Goal: Obtain resource: Download file/media

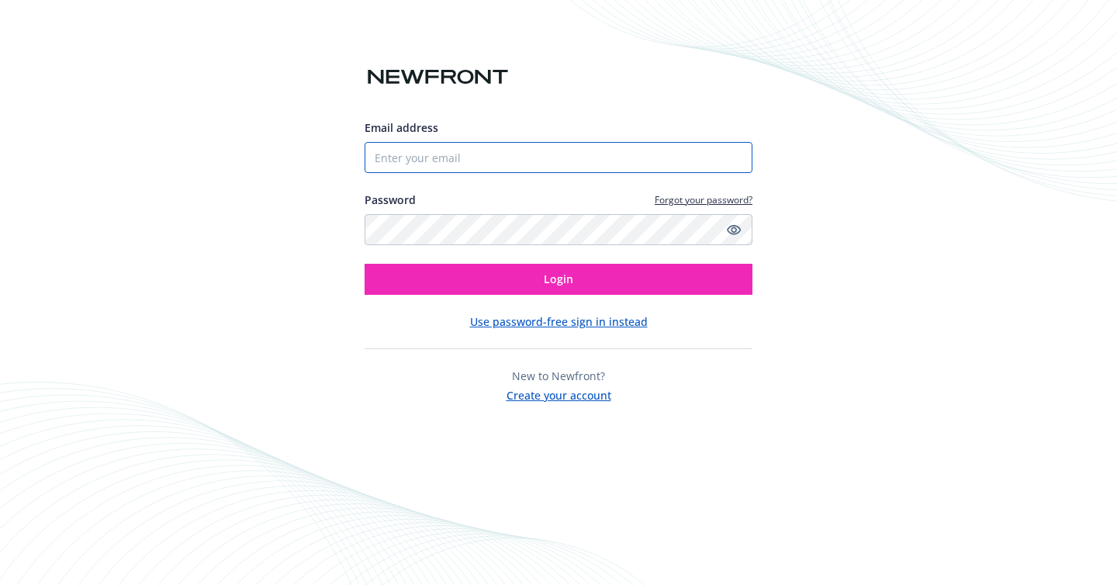
click at [409, 154] on input "Email address" at bounding box center [559, 157] width 388 height 31
click at [0, 584] on com-1password-button at bounding box center [0, 585] width 0 height 0
type input "[PERSON_NAME][EMAIL_ADDRESS][DOMAIN_NAME]"
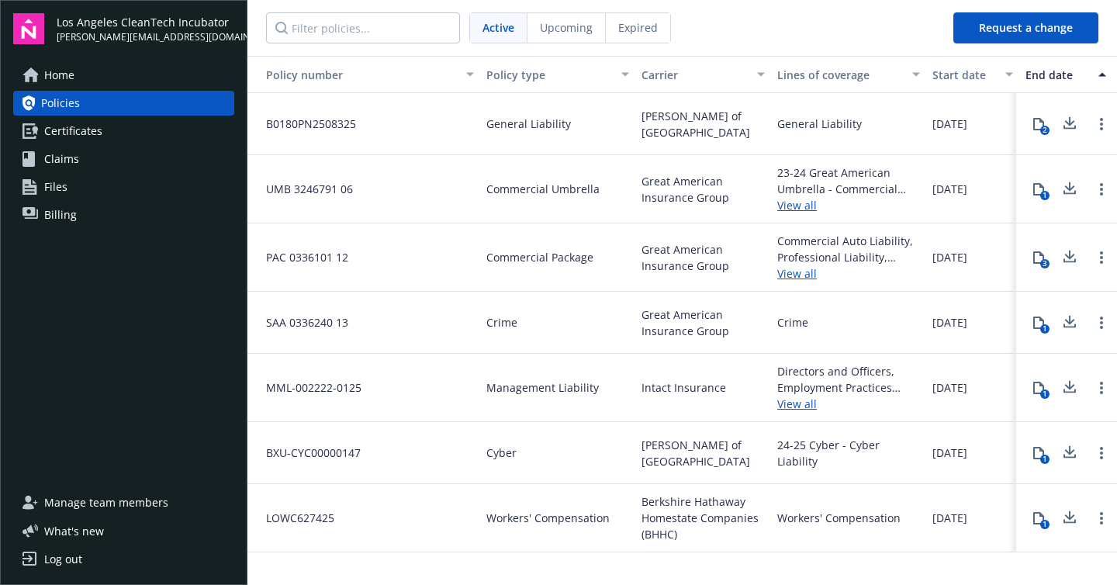
click at [797, 278] on link "View all" at bounding box center [848, 273] width 143 height 16
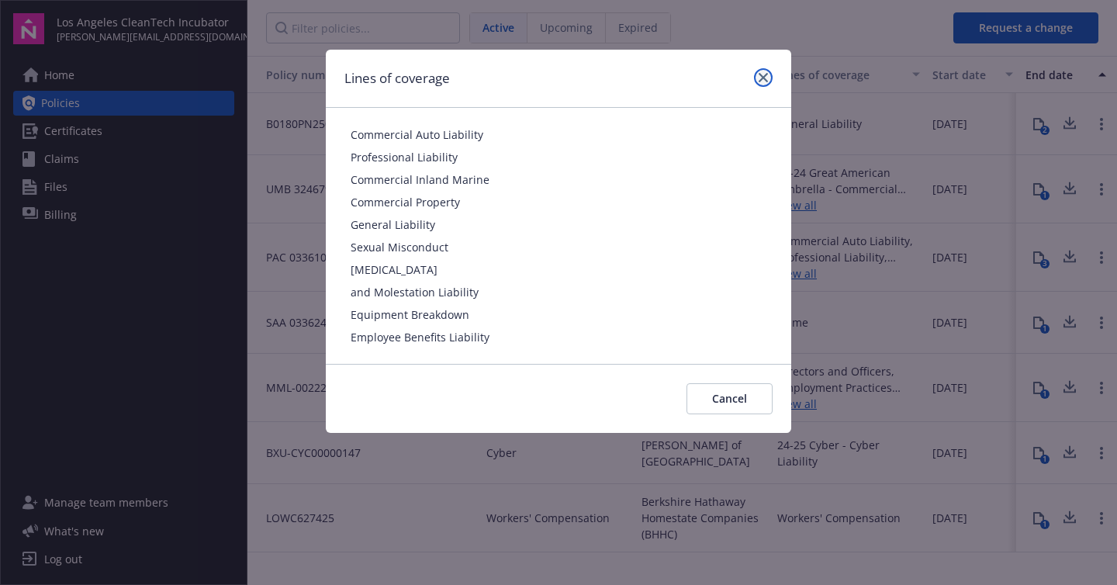
click at [765, 76] on icon "close" at bounding box center [763, 77] width 9 height 9
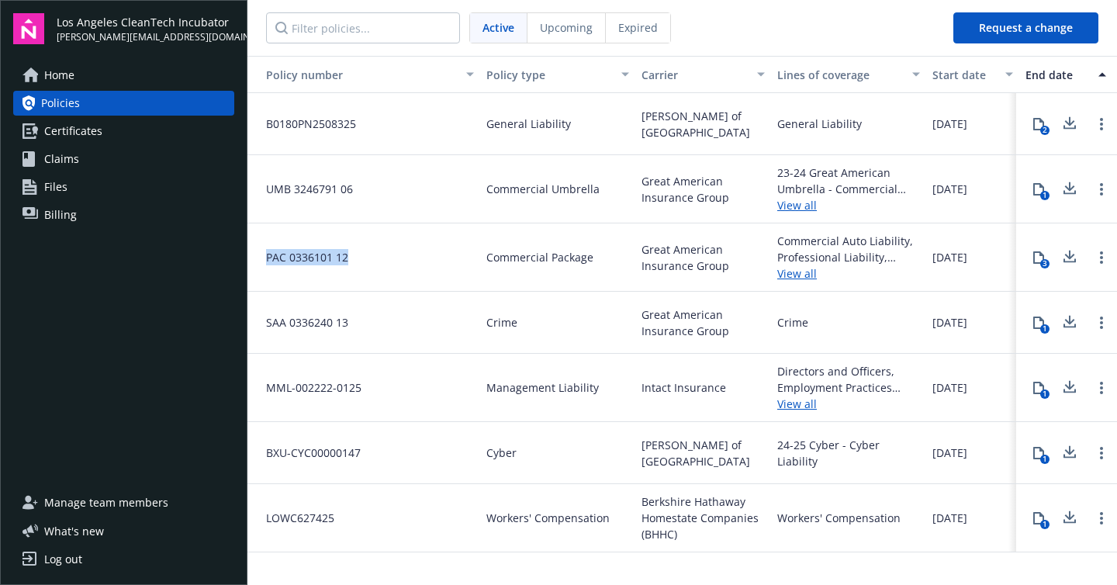
drag, startPoint x: 355, startPoint y: 261, endPoint x: 248, endPoint y: 254, distance: 106.5
click at [248, 254] on div "PAC 0336101 12" at bounding box center [363, 257] width 233 height 68
copy span "PAC 0336101 12"
click at [794, 272] on link "View all" at bounding box center [848, 273] width 143 height 16
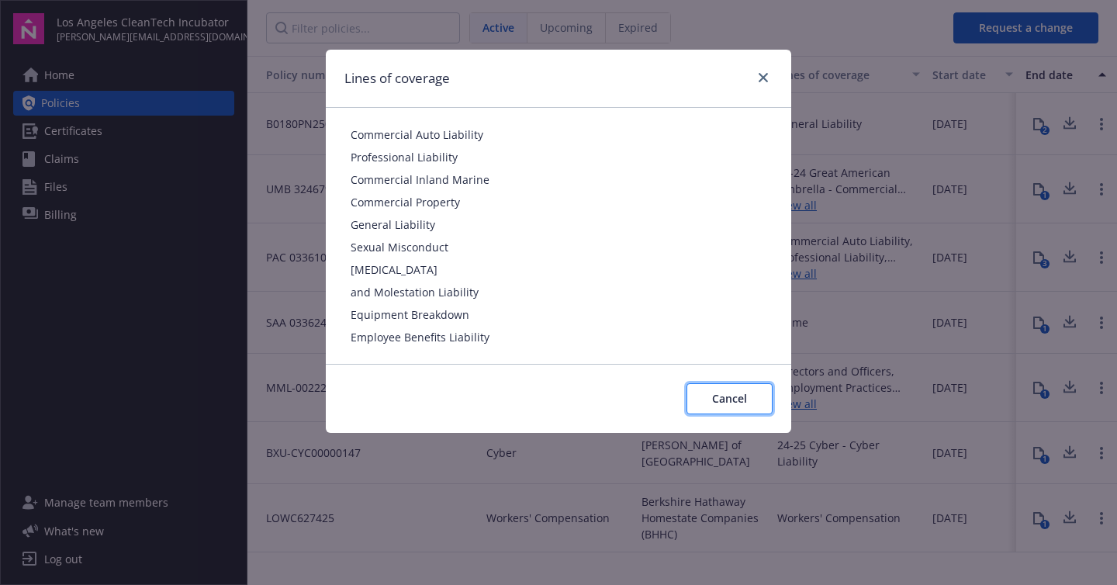
click at [752, 397] on button "Cancel" at bounding box center [730, 398] width 86 height 31
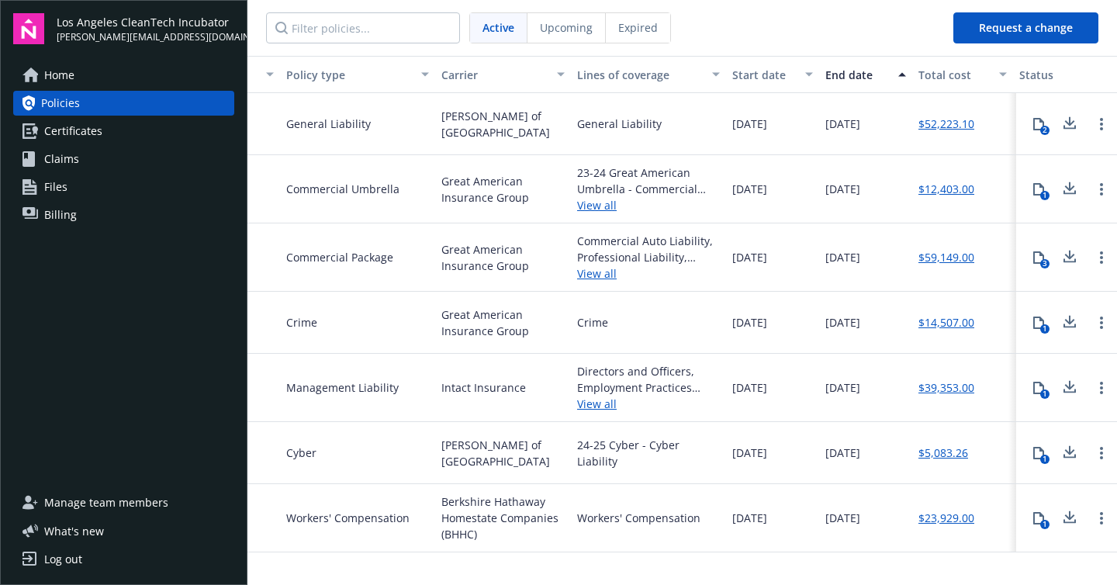
scroll to position [0, 410]
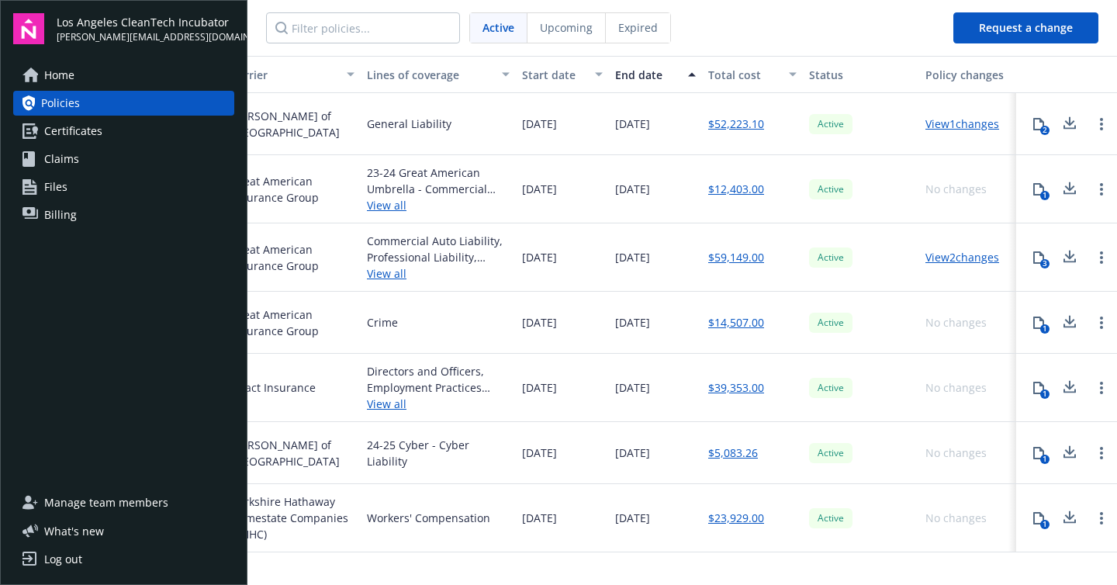
click at [1039, 255] on icon at bounding box center [1039, 257] width 12 height 12
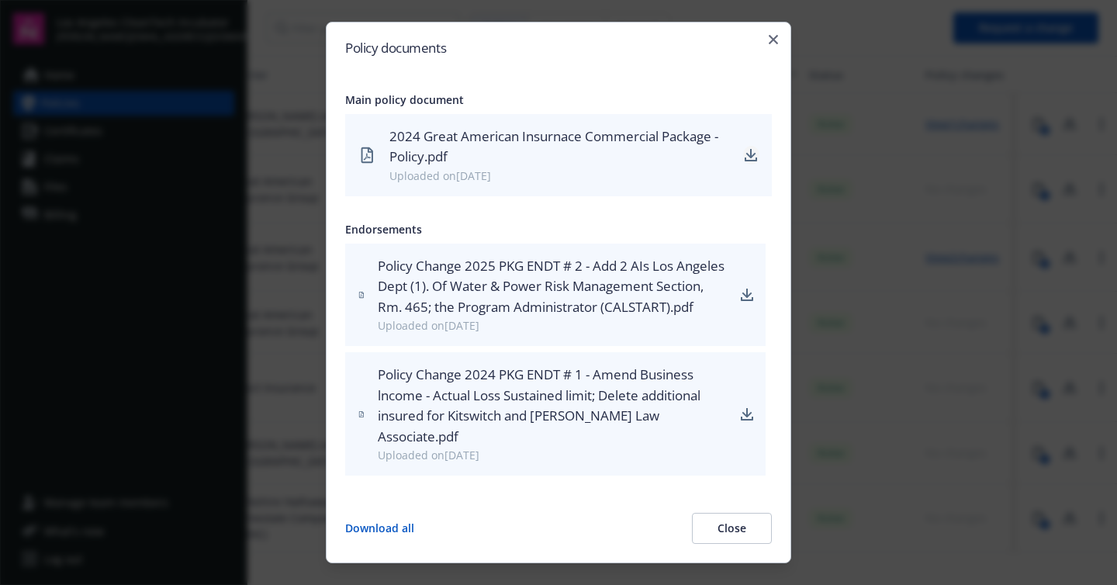
click at [750, 160] on icon "download" at bounding box center [751, 159] width 12 height 4
click at [892, 153] on div at bounding box center [558, 292] width 1117 height 585
